Goal: Information Seeking & Learning: Learn about a topic

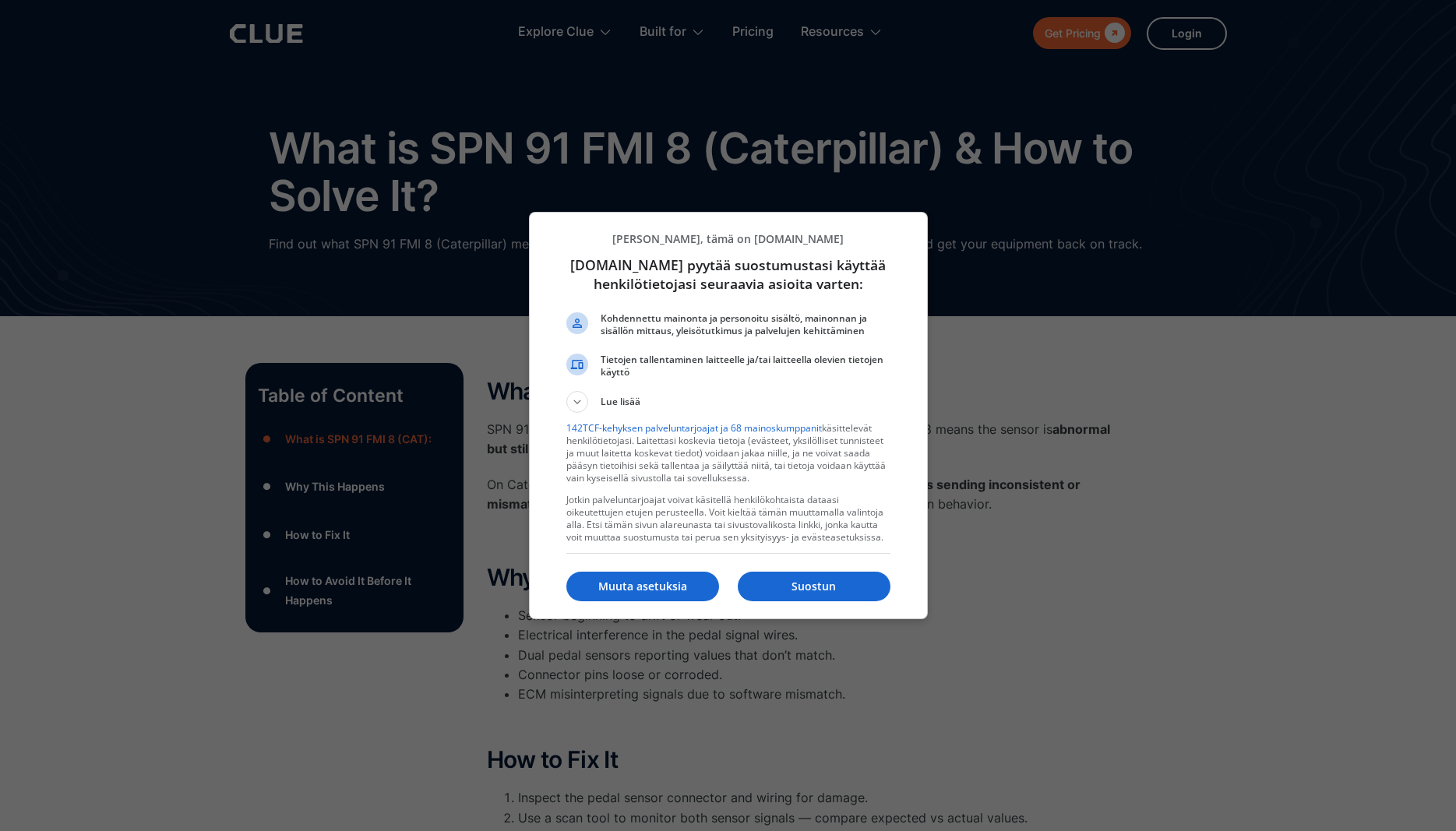
click at [646, 582] on p "Muuta asetuksia" at bounding box center [642, 587] width 153 height 15
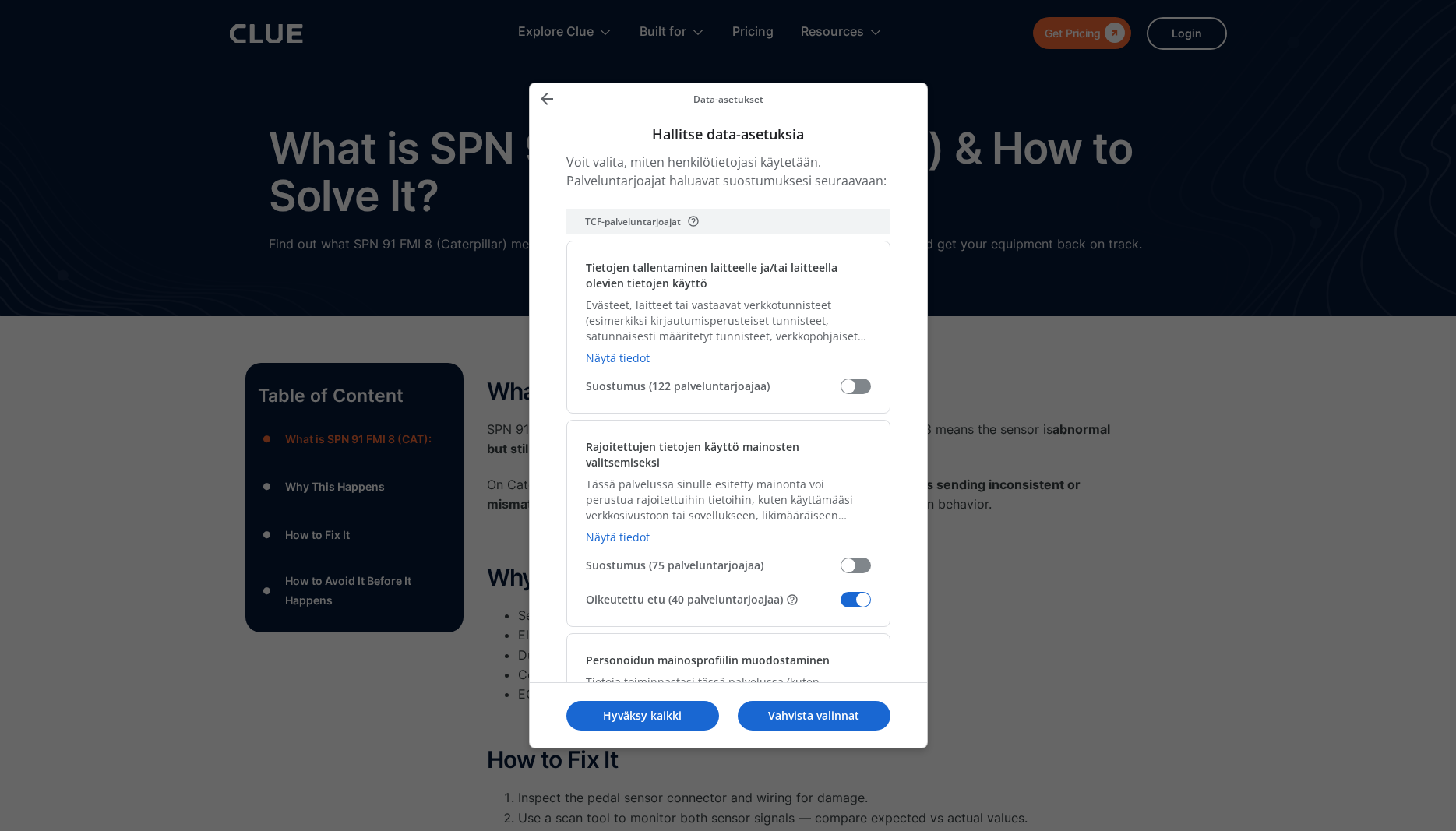
click at [856, 592] on span "Hallitse data-asetuksia" at bounding box center [855, 599] width 30 height 15
click at [840, 605] on input "Oikeutettu etu (40 palveluntarjoajaa)" at bounding box center [840, 605] width 0 height 0
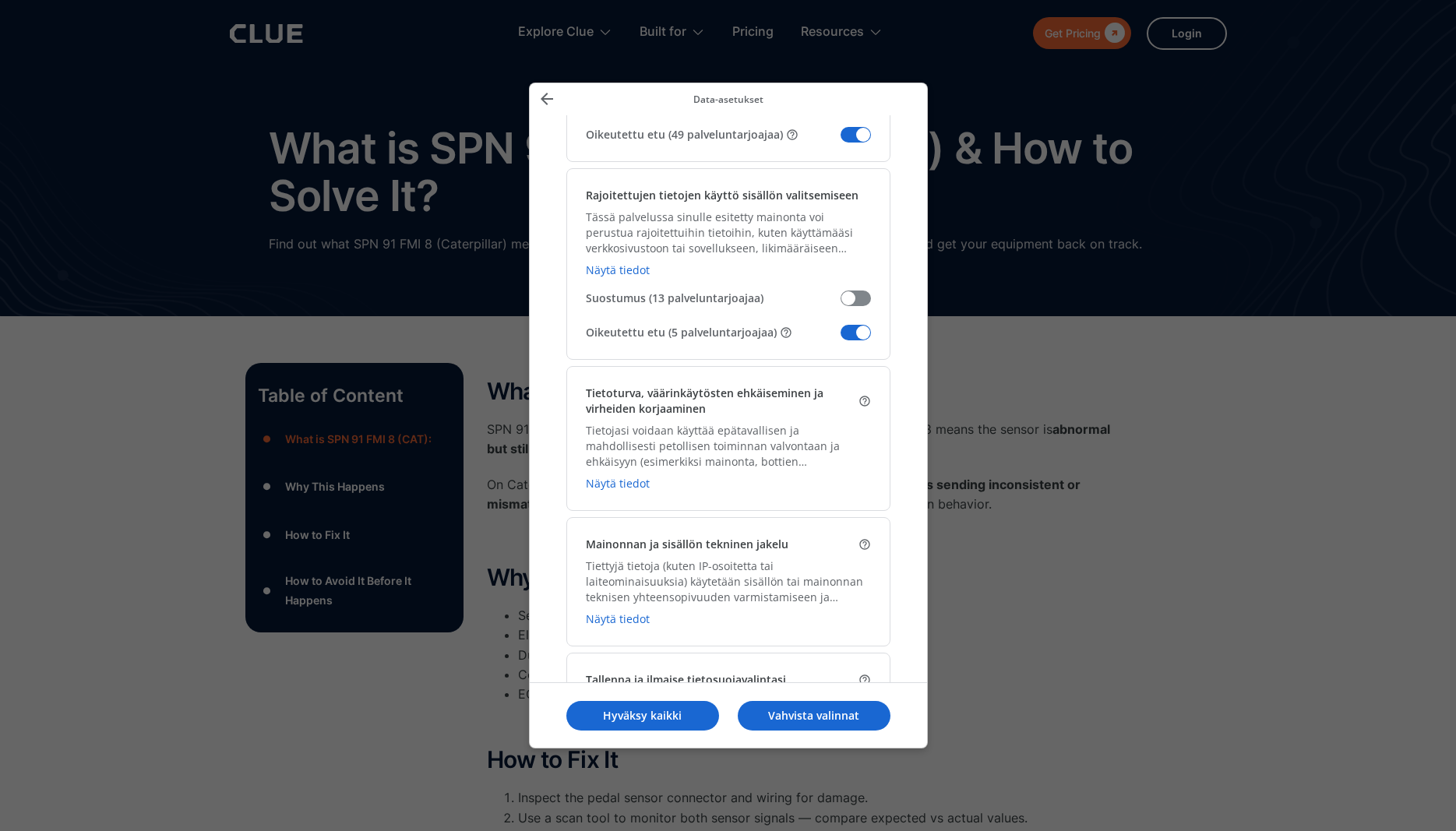
scroll to position [1890, 0]
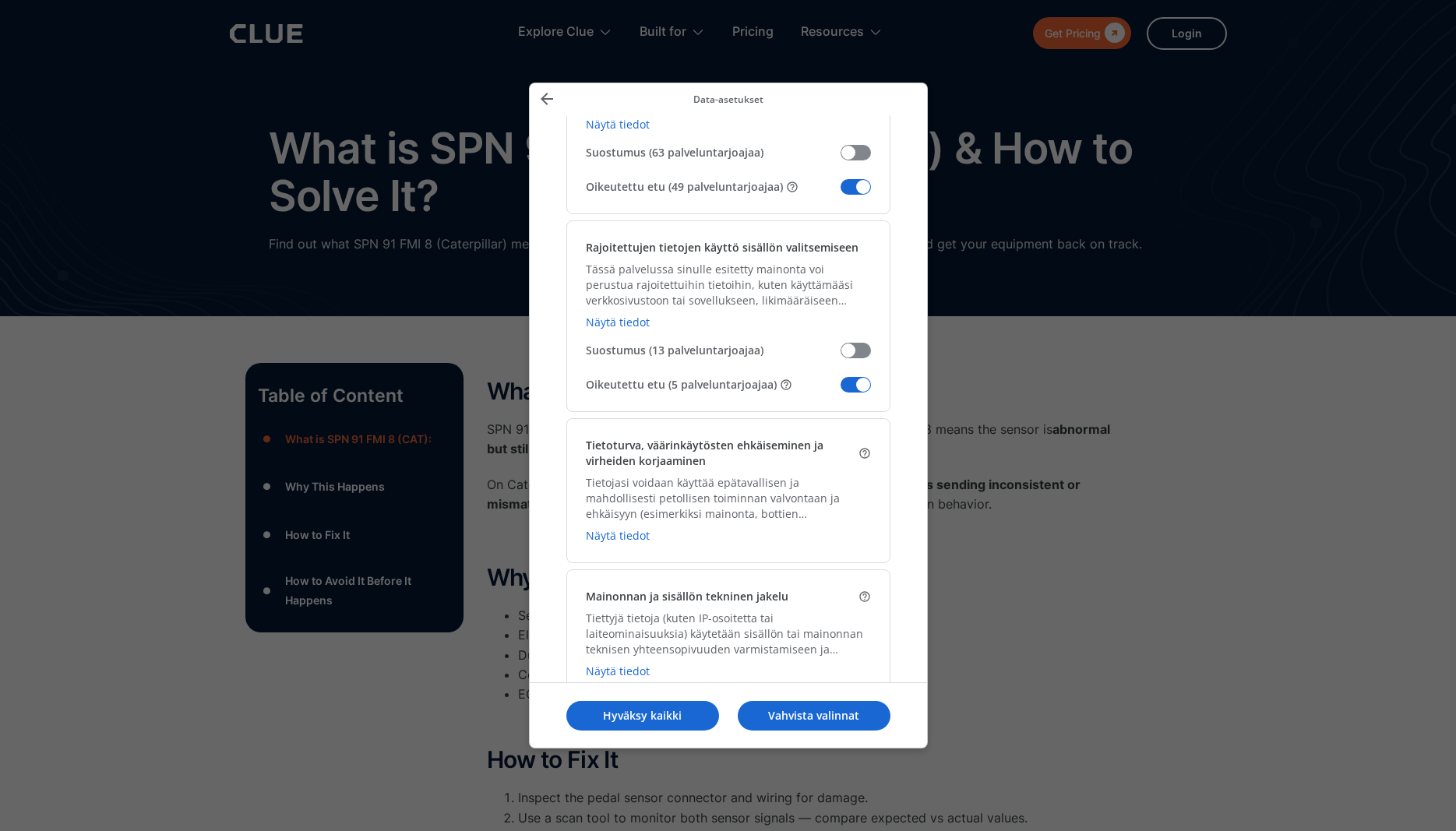
click at [856, 377] on span "Hallitse data-asetuksia" at bounding box center [855, 385] width 30 height 15
click at [840, 391] on input "Oikeutettu etu (5 palveluntarjoajaa)" at bounding box center [840, 391] width 0 height 0
click at [851, 179] on span "Hallitse data-asetuksia" at bounding box center [855, 187] width 30 height 15
click at [840, 193] on input "Oikeutettu etu (49 palveluntarjoajaa)" at bounding box center [840, 193] width 0 height 0
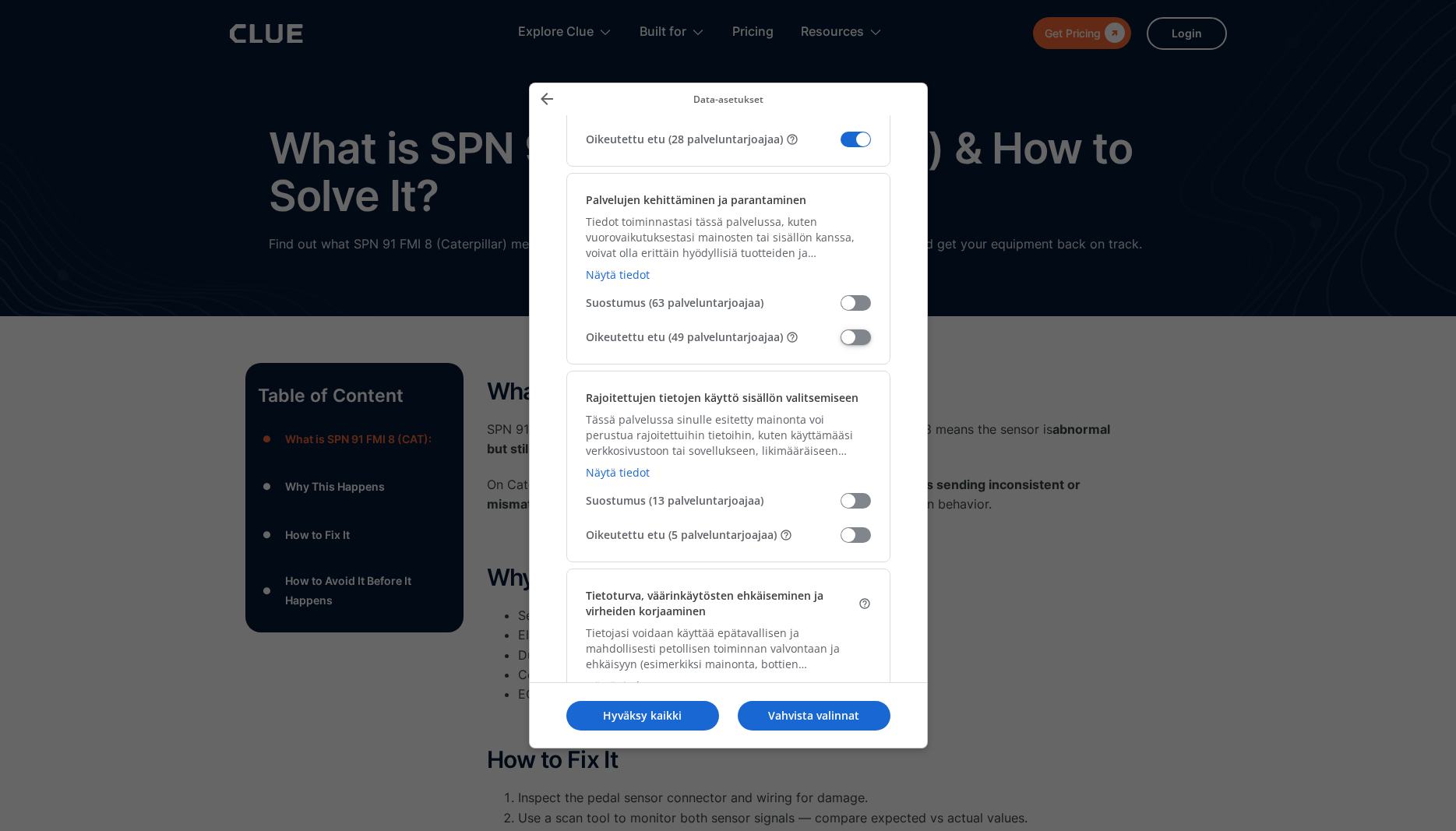
scroll to position [1376, 0]
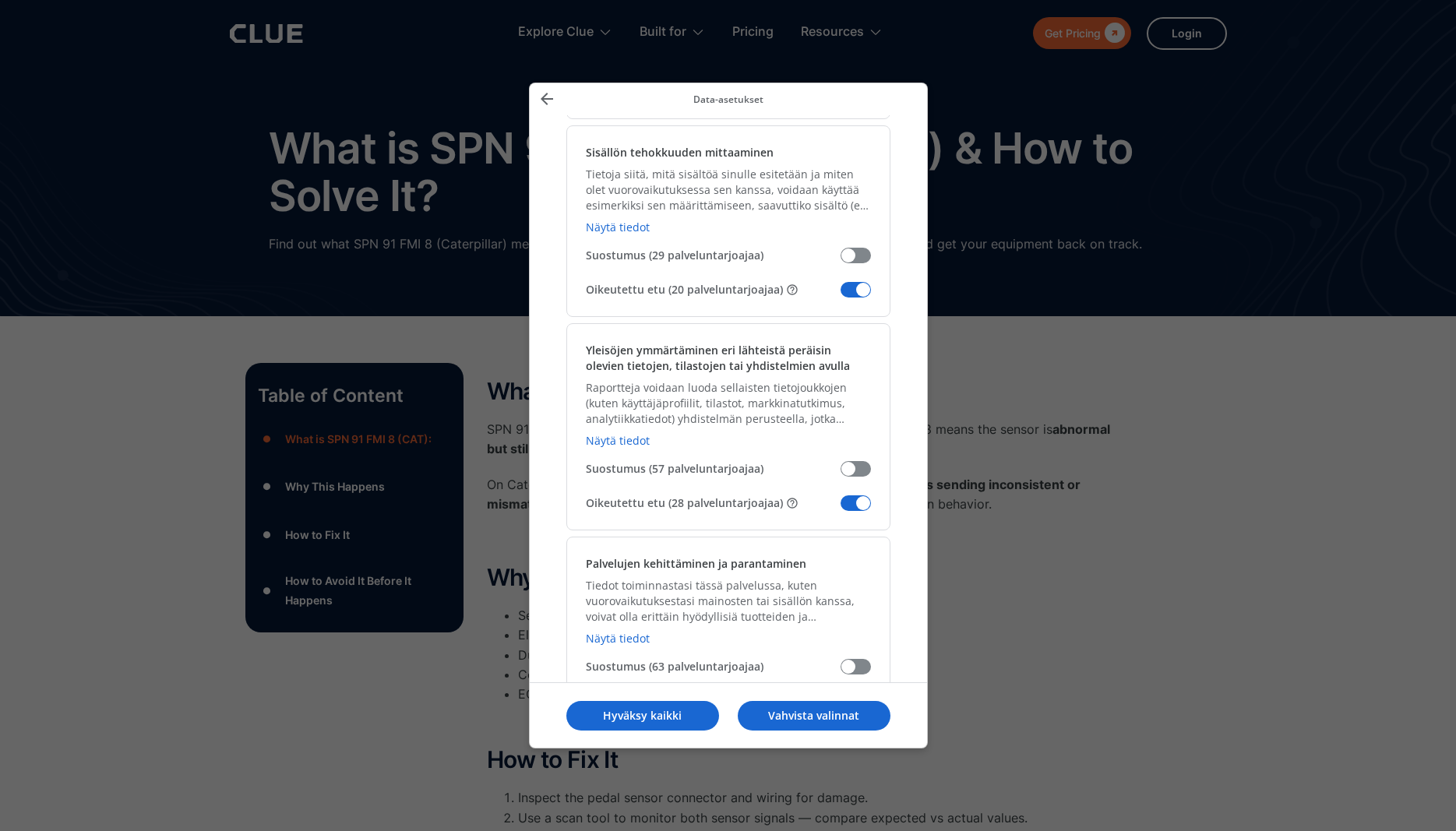
click at [853, 495] on span "Hallitse data-asetuksia" at bounding box center [855, 503] width 30 height 15
click at [840, 509] on input "Oikeutettu etu (28 palveluntarjoajaa)" at bounding box center [840, 509] width 0 height 0
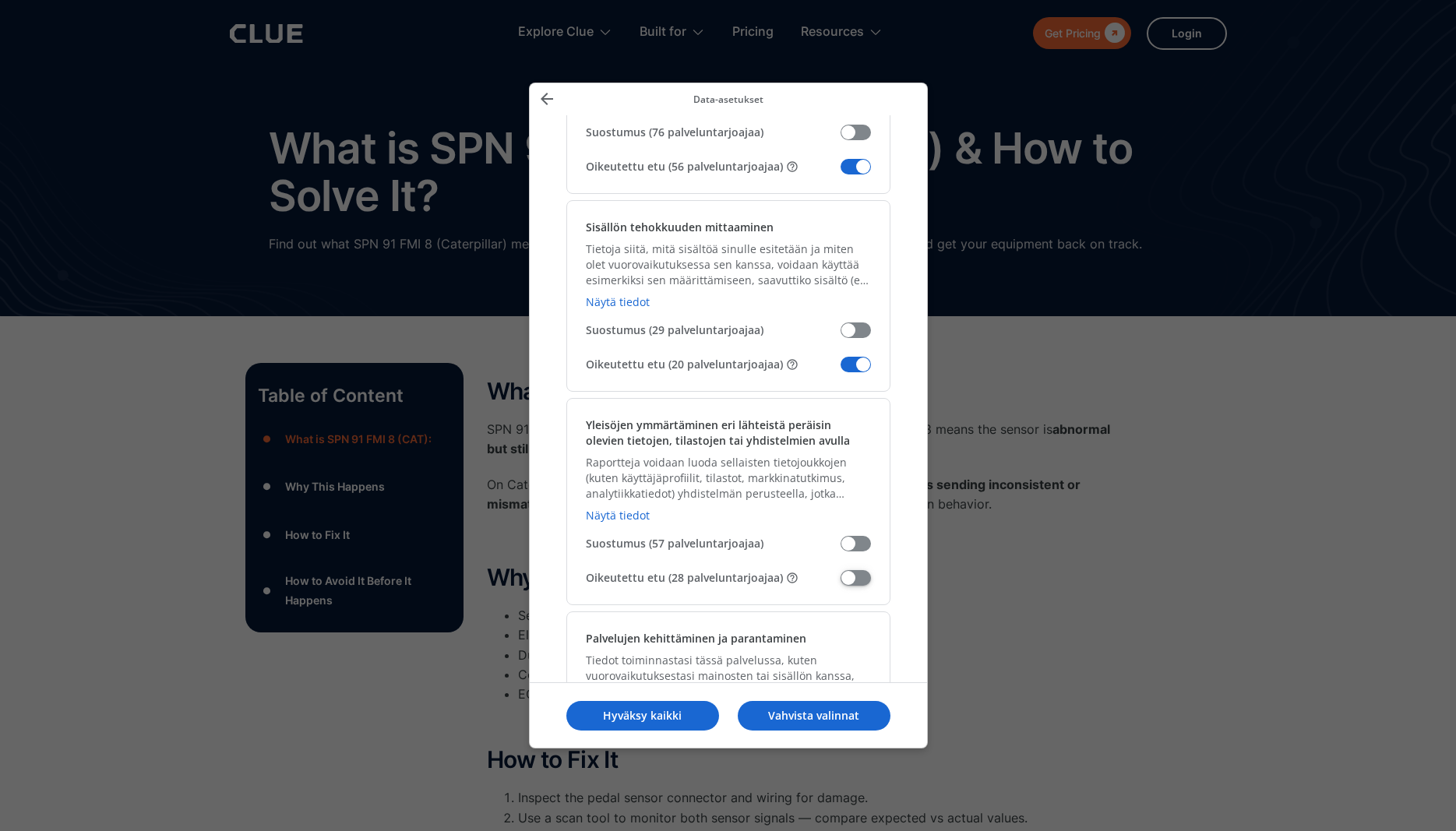
scroll to position [1273, 0]
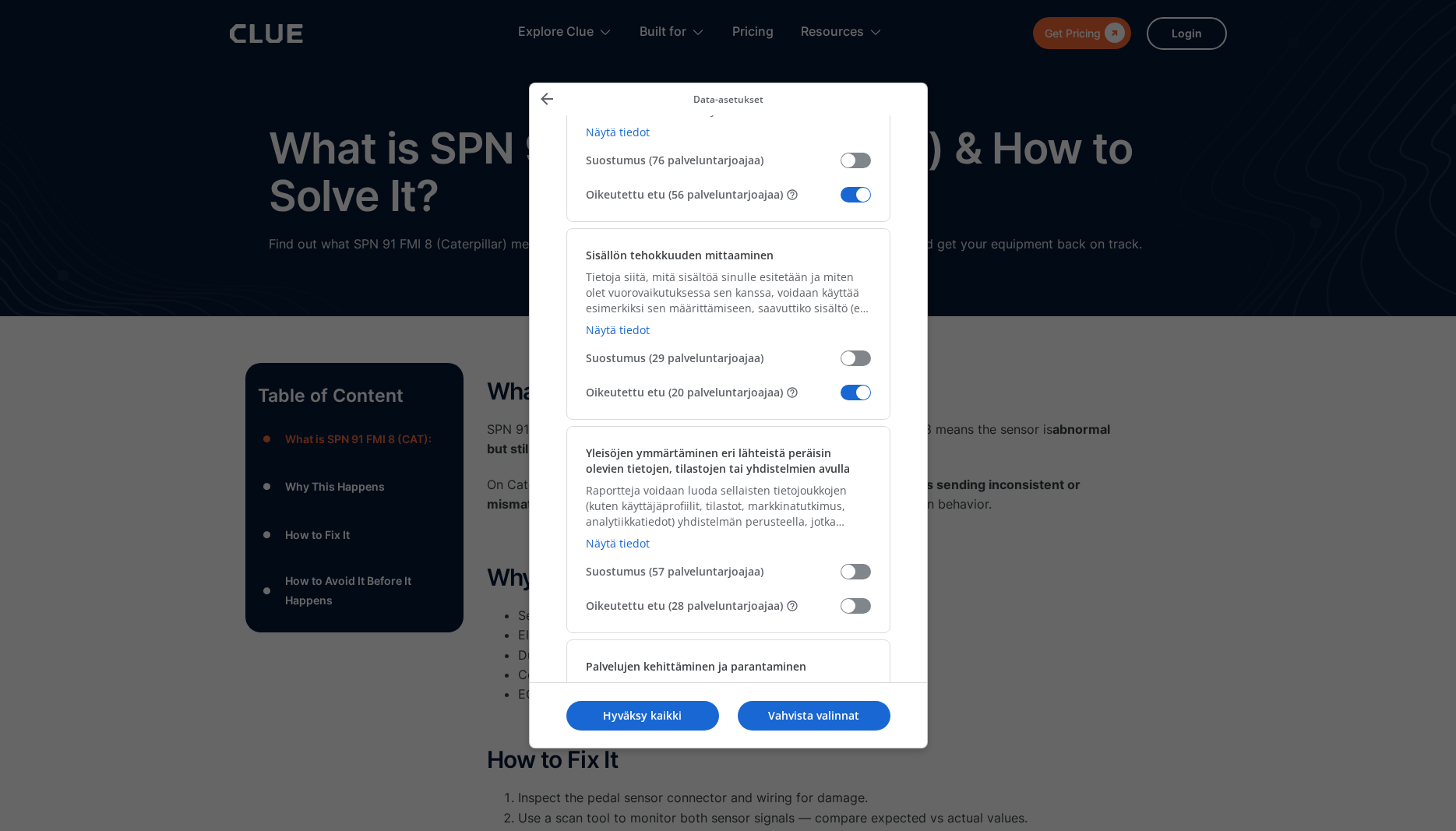
click at [761, 385] on span "Oikeutettu etu (20 palveluntarjoajaa)" at bounding box center [712, 392] width 254 height 15
click at [840, 398] on input "Oikeutettu etu (20 palveluntarjoajaa)" at bounding box center [840, 398] width 0 height 0
click at [788, 189] on button "Oikeutettu etu (56 palveluntarjoajaa)" at bounding box center [792, 194] width 13 height 13
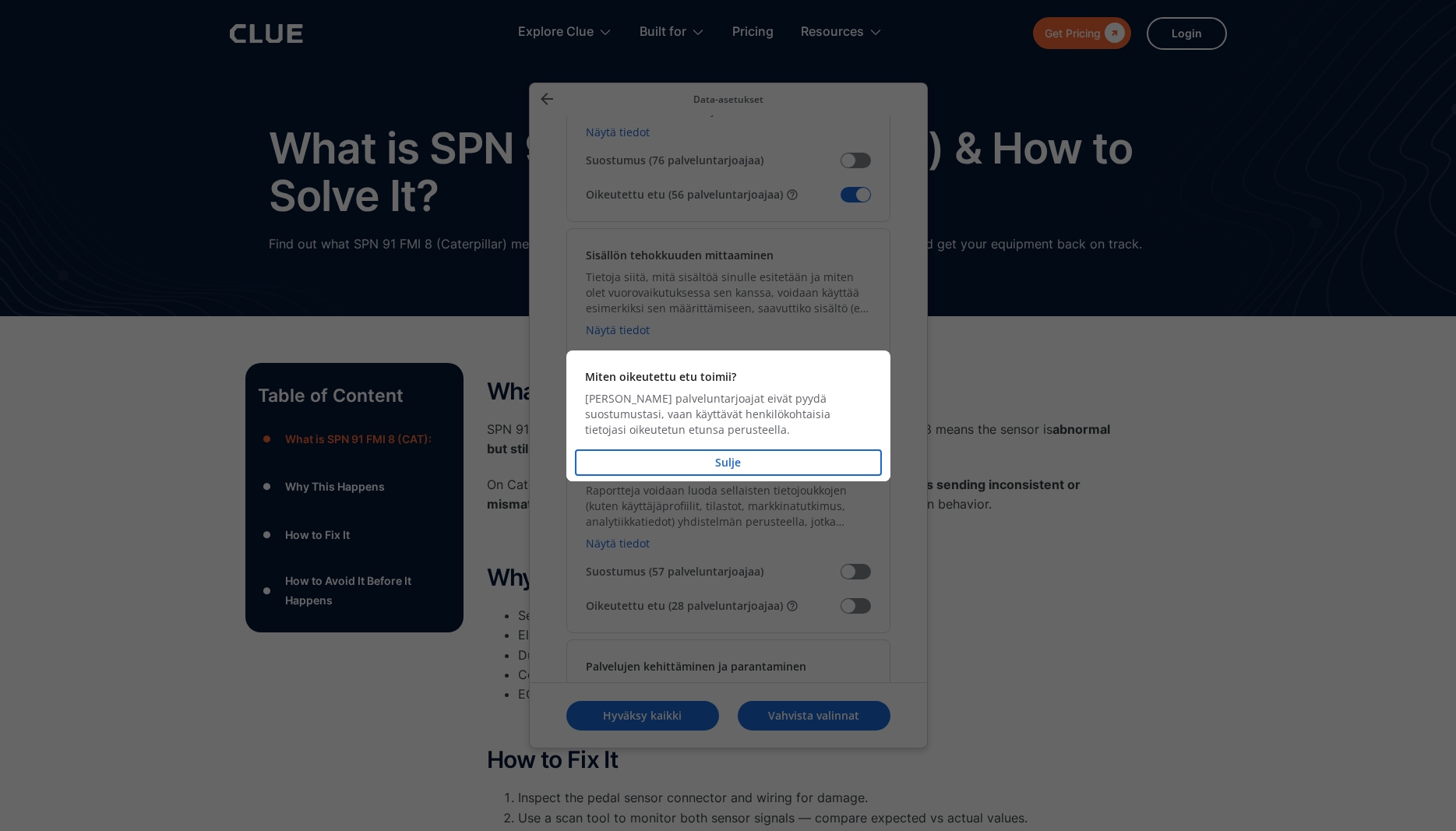
click at [761, 462] on p "Sulje" at bounding box center [728, 462] width 305 height 25
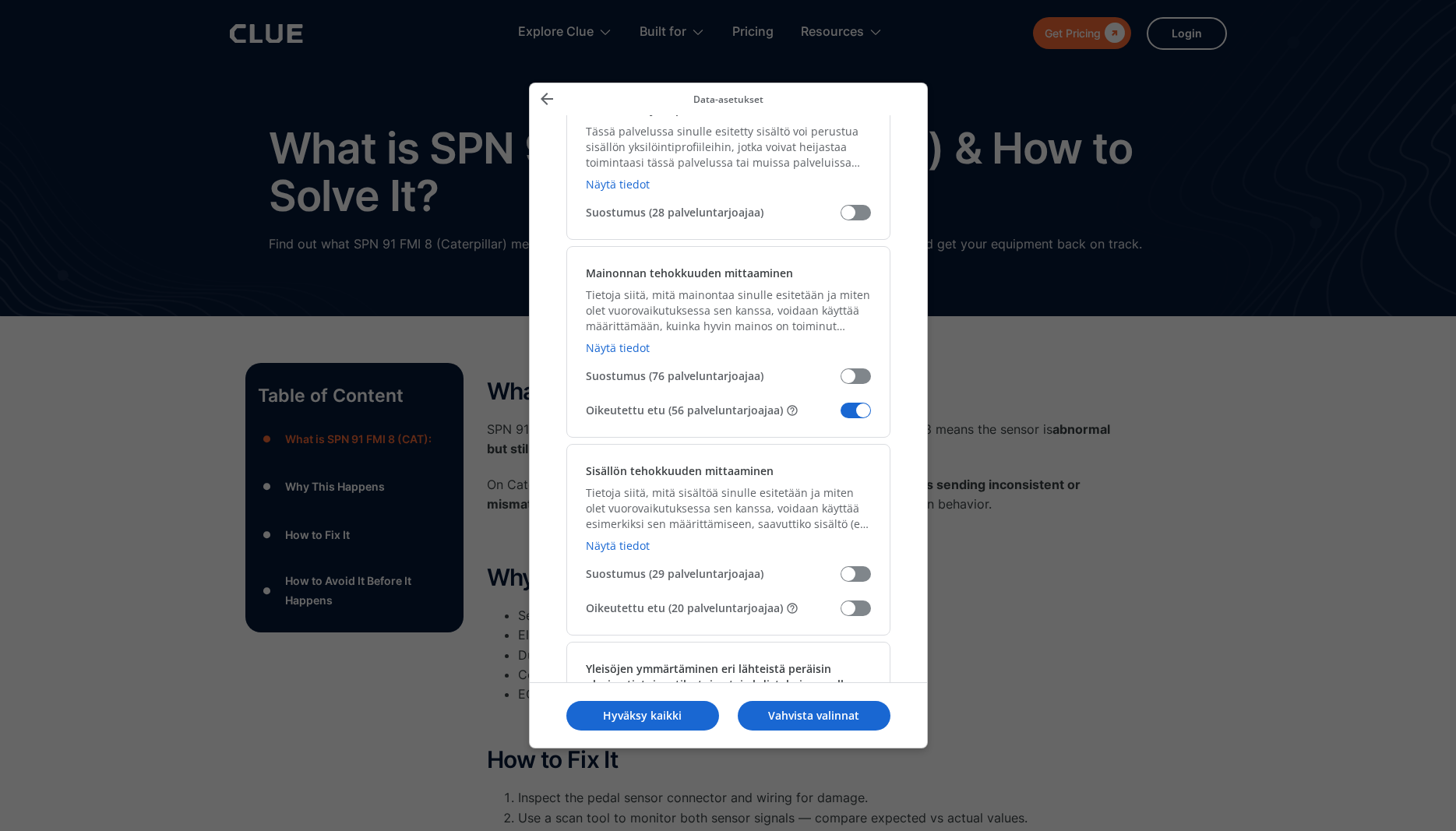
scroll to position [1068, 0]
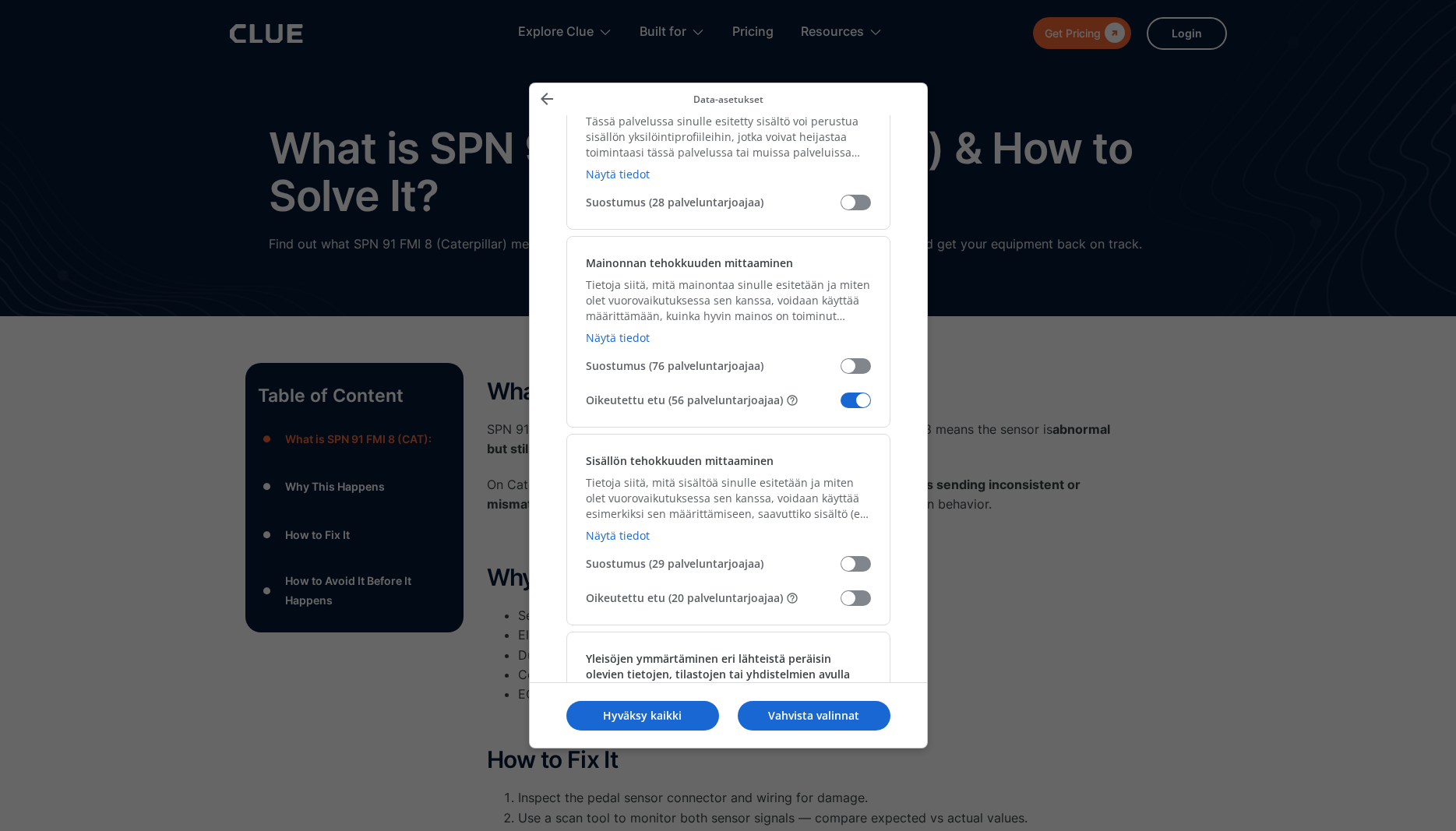
click at [855, 392] on span "Hallitse data-asetuksia" at bounding box center [855, 400] width 30 height 15
click at [840, 406] on input "Oikeutettu etu (56 palveluntarjoajaa)" at bounding box center [840, 406] width 0 height 0
click at [805, 718] on p "Vahvista valinnat" at bounding box center [814, 716] width 153 height 15
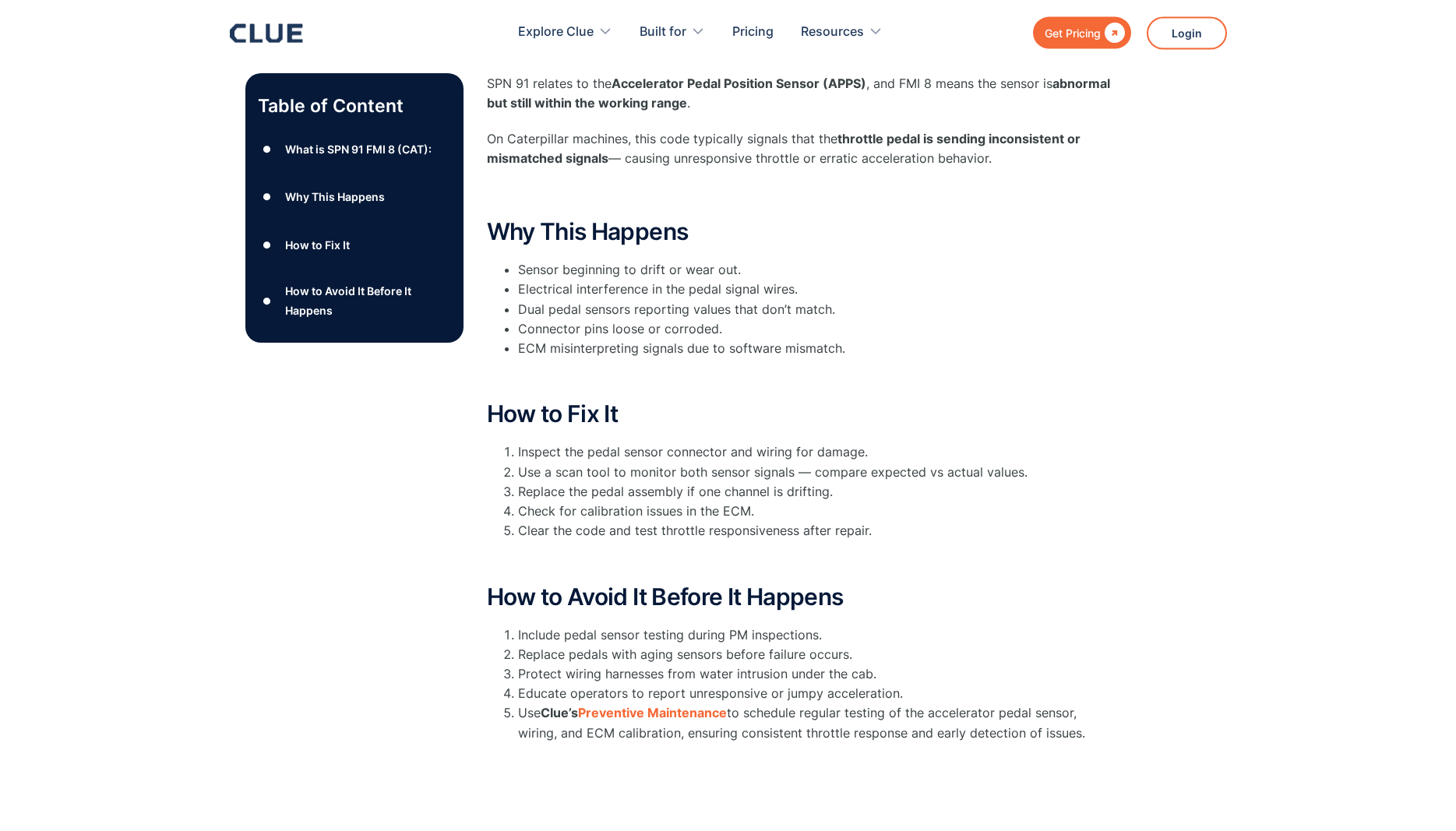
scroll to position [0, 0]
